Goal: Task Accomplishment & Management: Manage account settings

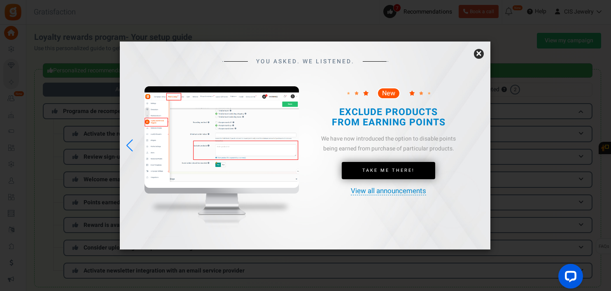
click at [480, 55] on link "×" at bounding box center [479, 54] width 10 height 10
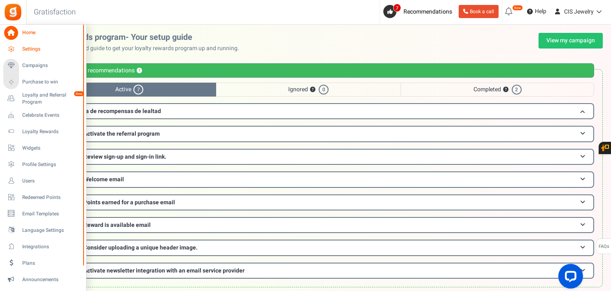
click at [38, 50] on span "Settings" at bounding box center [51, 49] width 58 height 7
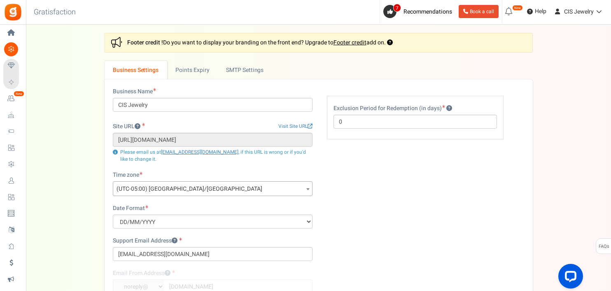
click at [309, 186] on span at bounding box center [308, 189] width 8 height 15
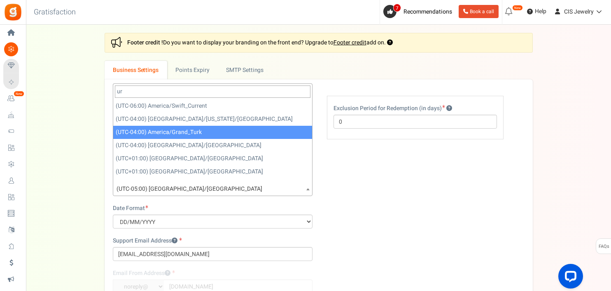
type input "u"
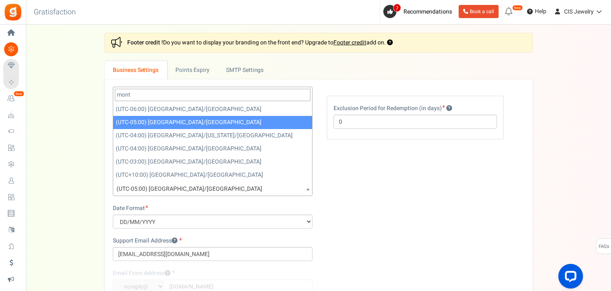
type input "monte"
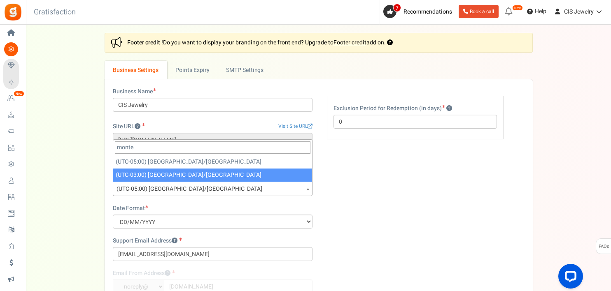
select select "America/Montevideo"
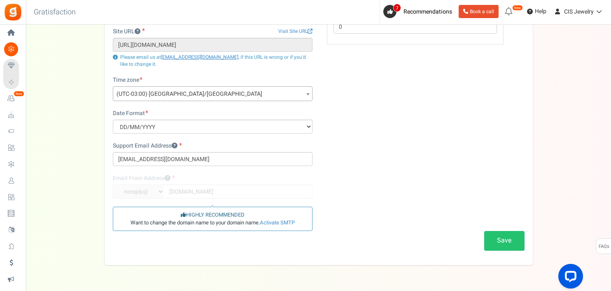
scroll to position [119, 0]
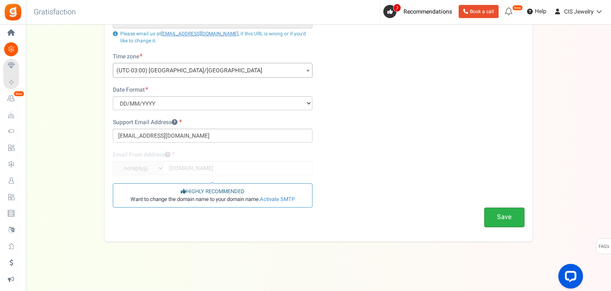
click at [505, 221] on button "Save" at bounding box center [504, 217] width 40 height 19
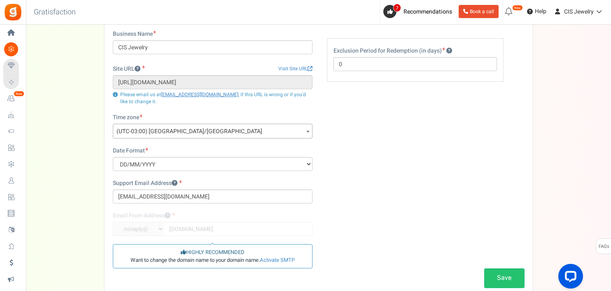
scroll to position [0, 0]
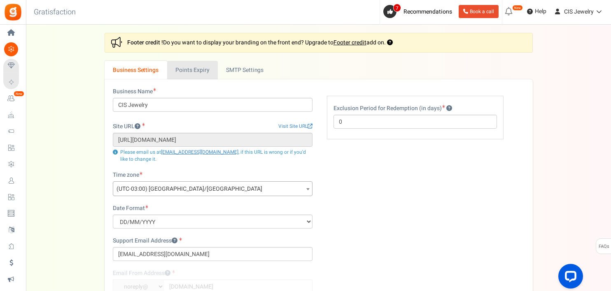
click at [191, 72] on link "Points Expiry" at bounding box center [192, 70] width 51 height 19
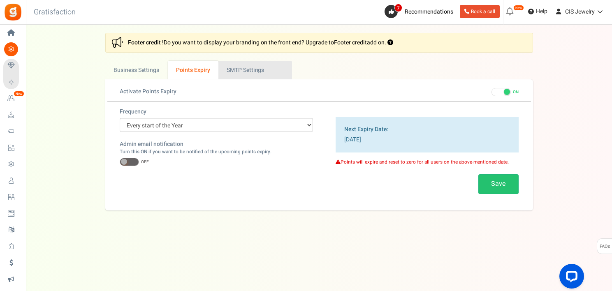
click at [235, 69] on link "Active SMTP Settings" at bounding box center [256, 70] width 74 height 19
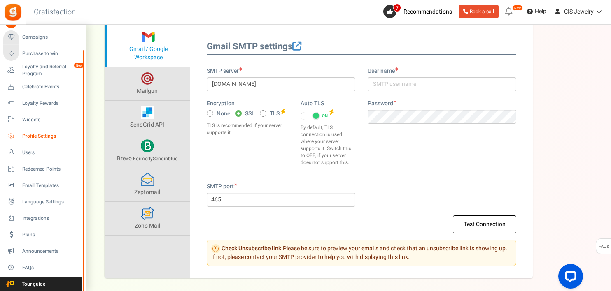
scroll to position [123, 0]
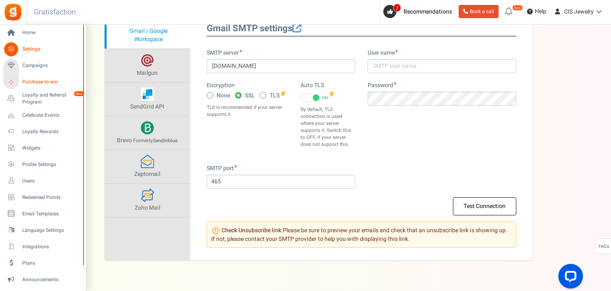
click at [49, 81] on span "Purchase to win" at bounding box center [51, 82] width 58 height 7
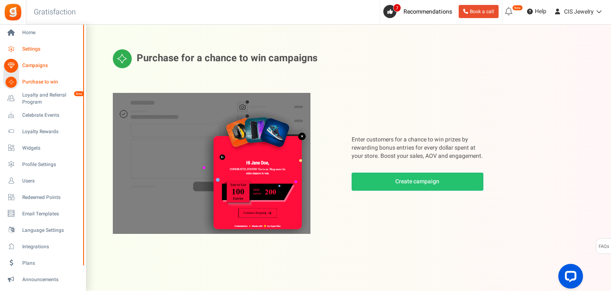
click at [23, 49] on span "Settings" at bounding box center [51, 49] width 58 height 7
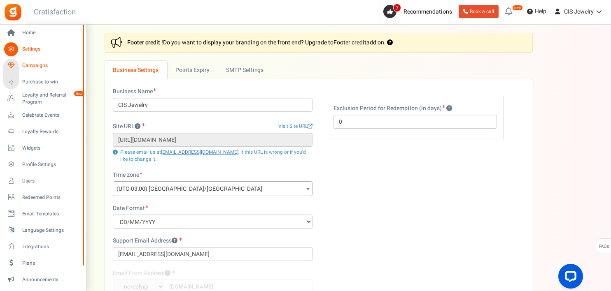
click at [35, 64] on span "Campaigns" at bounding box center [51, 65] width 58 height 7
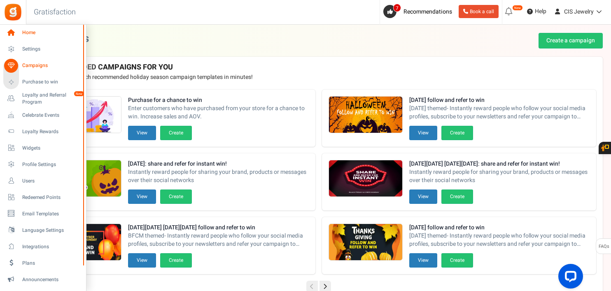
click at [32, 34] on span "Home" at bounding box center [51, 32] width 58 height 7
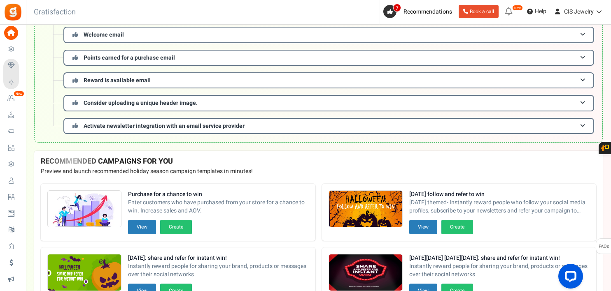
scroll to position [165, 0]
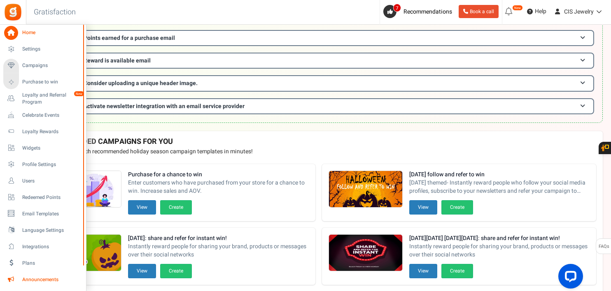
click at [28, 278] on span "Announcements" at bounding box center [51, 280] width 58 height 7
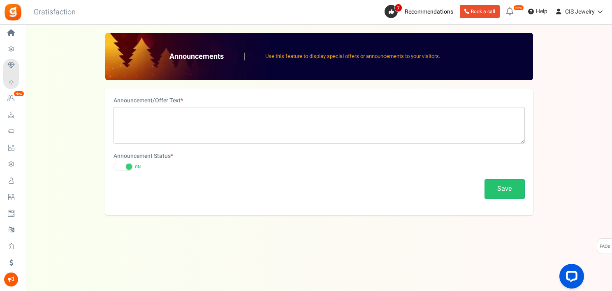
click at [122, 168] on span at bounding box center [123, 167] width 19 height 8
click at [114, 168] on input "ON OFF" at bounding box center [114, 167] width 0 height 5
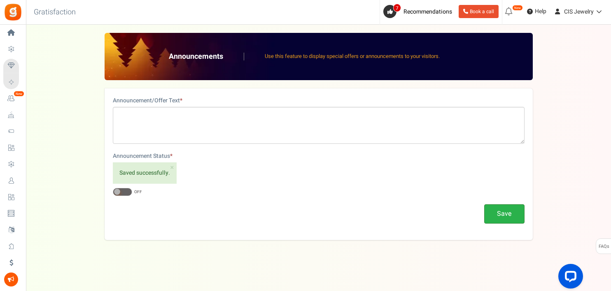
click at [494, 216] on button "Save" at bounding box center [504, 214] width 40 height 19
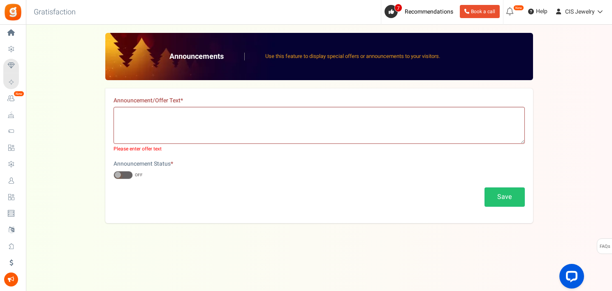
click at [147, 189] on div "Save" at bounding box center [320, 197] width 412 height 19
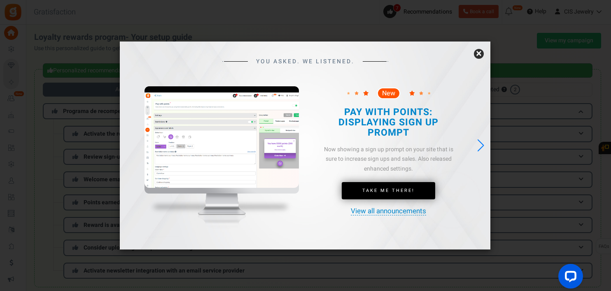
click at [476, 53] on link "×" at bounding box center [479, 54] width 10 height 10
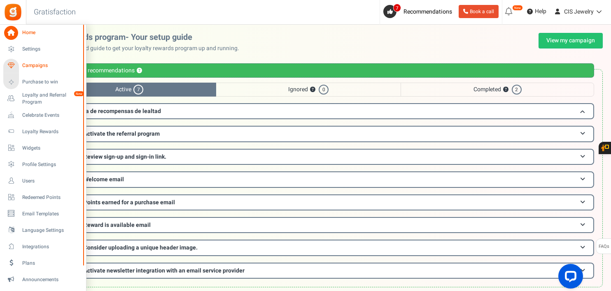
click at [28, 64] on span "Campaigns" at bounding box center [51, 65] width 58 height 7
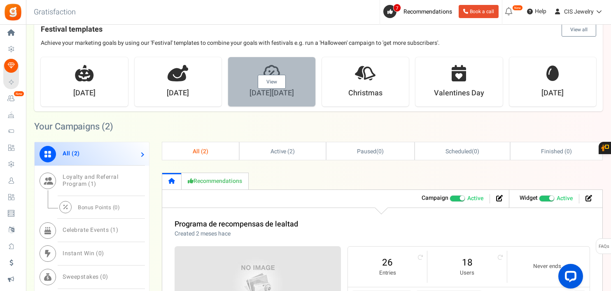
scroll to position [329, 0]
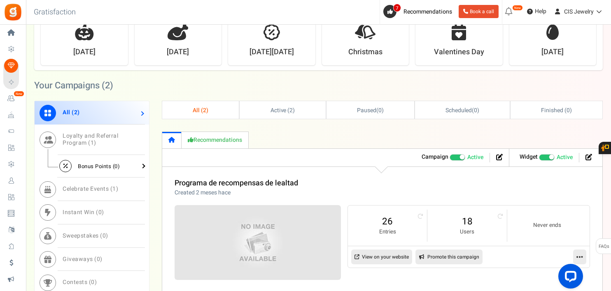
click at [83, 165] on span "Bonus Points ( 0 )" at bounding box center [99, 167] width 42 height 8
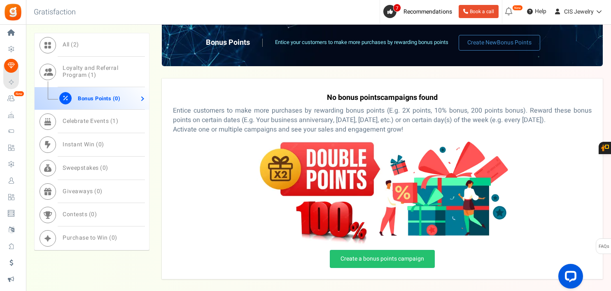
scroll to position [453, 0]
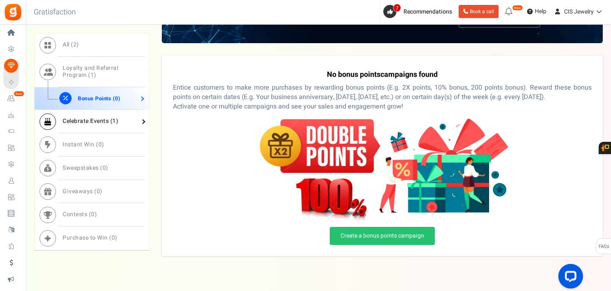
click at [129, 118] on link "Celebrate Events ( 1 )" at bounding box center [92, 121] width 114 height 23
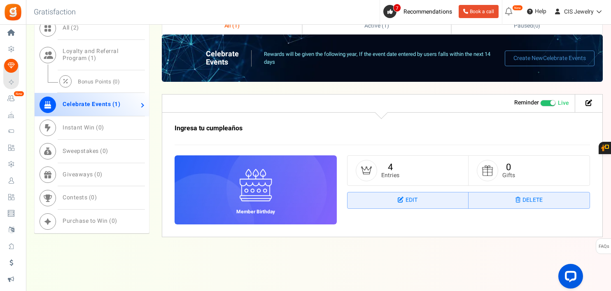
scroll to position [413, 0]
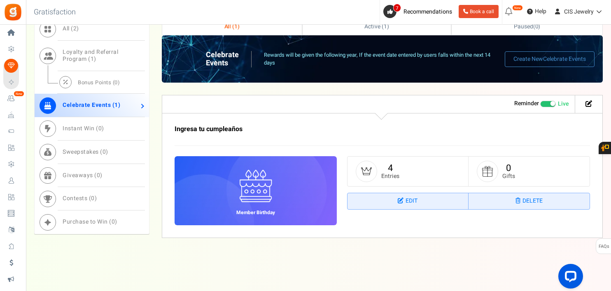
click at [547, 102] on span at bounding box center [548, 104] width 16 height 7
click at [540, 102] on input "Live Paused" at bounding box center [540, 103] width 0 height 5
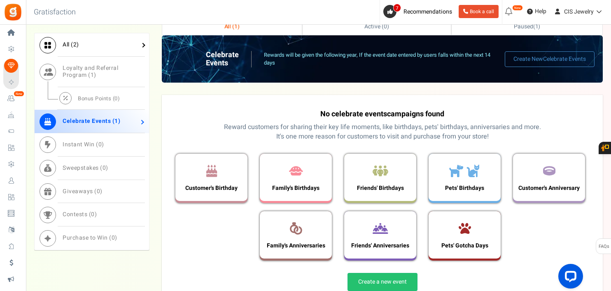
click at [86, 47] on link "All ( 2 )" at bounding box center [92, 44] width 114 height 23
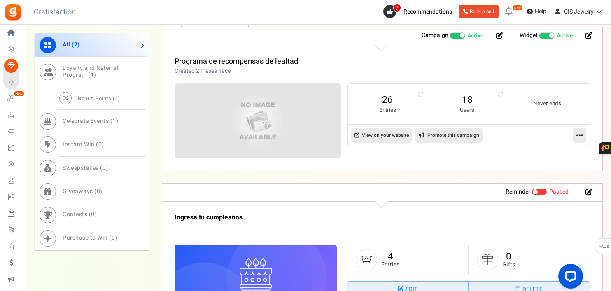
scroll to position [447, 0]
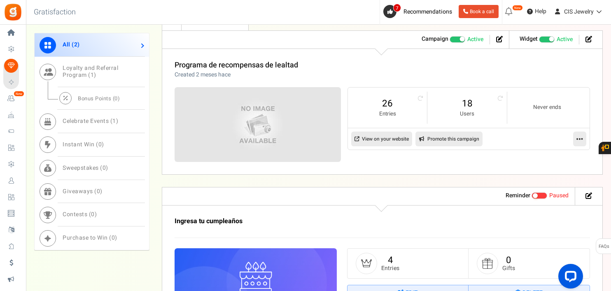
click at [541, 38] on span "Recommended: TURN ON" at bounding box center [547, 39] width 16 height 7
click at [539, 38] on input "Recommended: TURN ON Active Paused" at bounding box center [539, 39] width 0 height 5
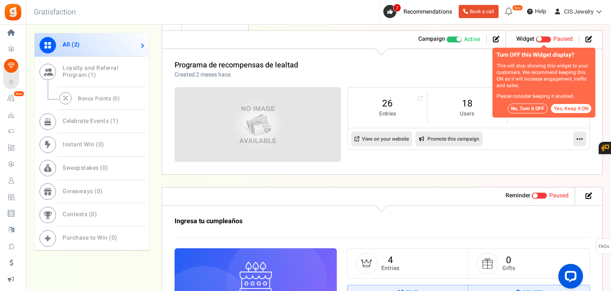
click at [540, 109] on button "No, Turn it OFF" at bounding box center [528, 109] width 40 height 10
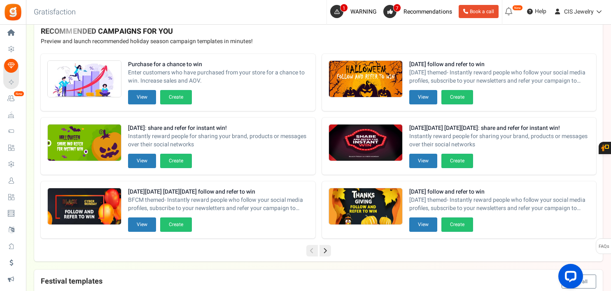
scroll to position [0, 0]
